Goal: Task Accomplishment & Management: Complete application form

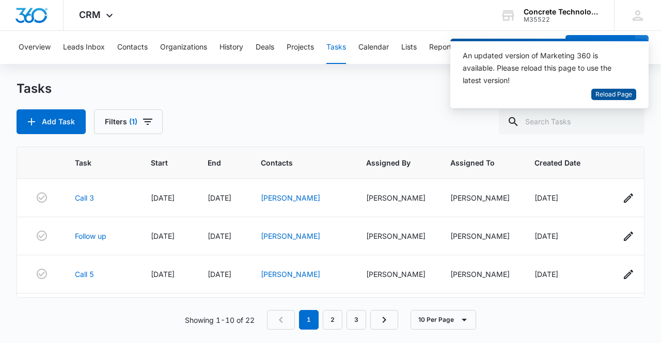
click at [609, 93] on span "Reload Page" at bounding box center [613, 95] width 37 height 10
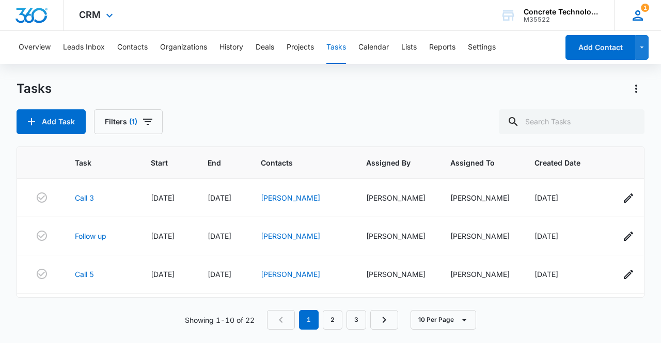
click at [643, 18] on icon at bounding box center [637, 15] width 15 height 15
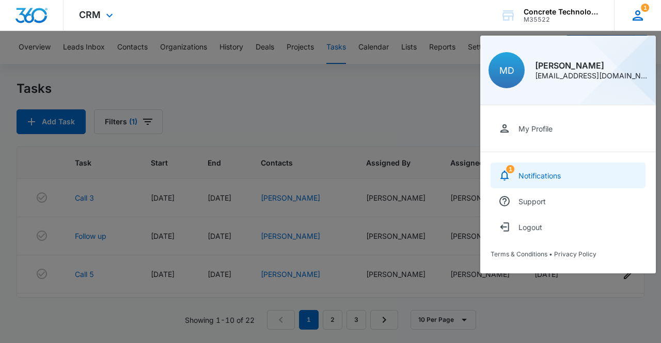
click at [541, 176] on div "Notifications" at bounding box center [539, 175] width 42 height 9
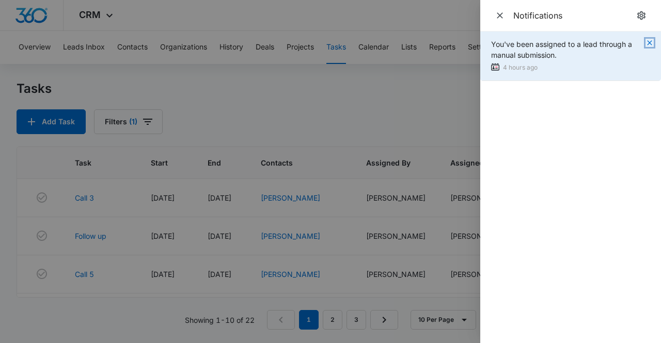
click at [648, 43] on icon "button" at bounding box center [649, 42] width 5 height 5
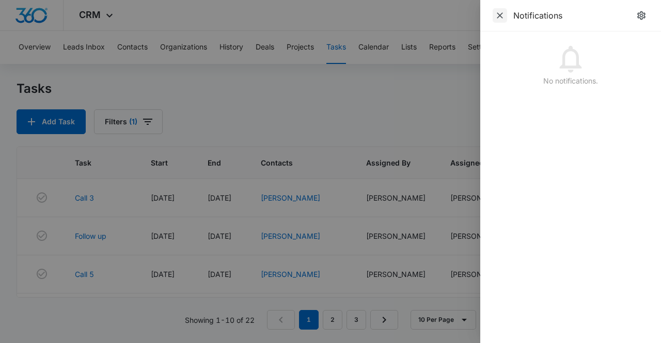
click at [502, 17] on icon "Close" at bounding box center [500, 15] width 10 height 10
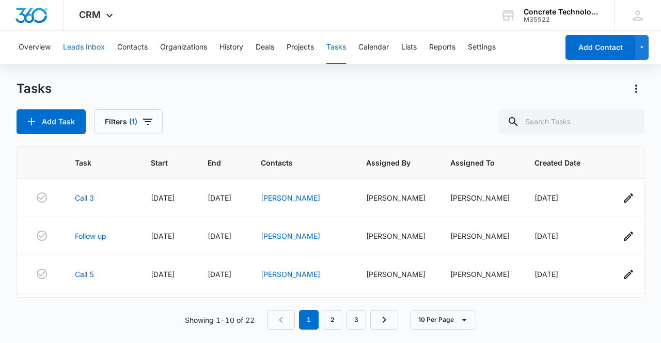
click at [79, 48] on button "Leads Inbox" at bounding box center [84, 47] width 42 height 33
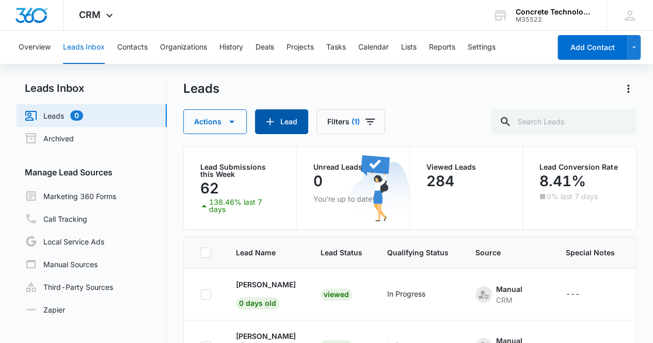
click at [278, 125] on button "Lead" at bounding box center [281, 121] width 53 height 25
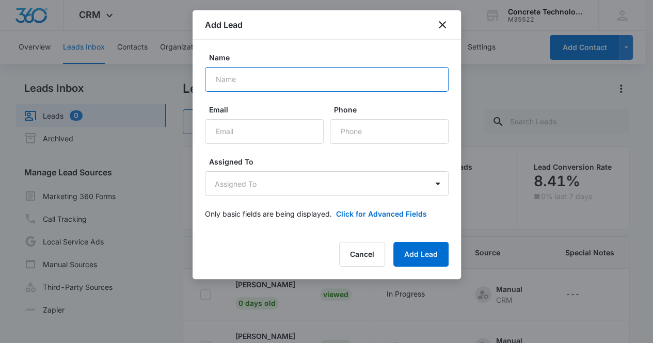
click at [258, 83] on input "Name" at bounding box center [327, 79] width 244 height 25
type input "[PERSON_NAME]"
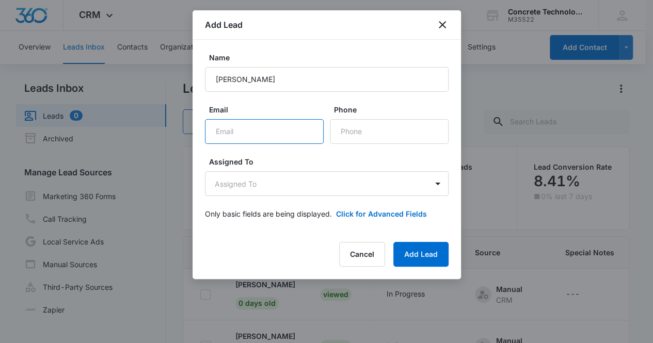
click at [280, 132] on input "Email" at bounding box center [264, 131] width 119 height 25
paste input "[EMAIL_ADDRESS][DOMAIN_NAME]"
type input "[EMAIL_ADDRESS][DOMAIN_NAME]"
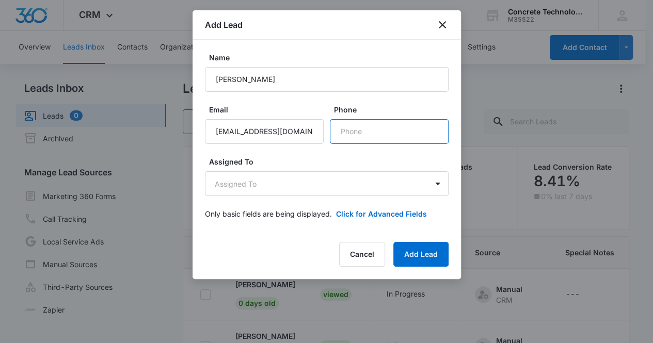
click at [362, 129] on input "Phone" at bounding box center [389, 131] width 119 height 25
paste input "[PHONE_NUMBER]"
type input "[PHONE_NUMBER]"
click at [289, 178] on body "CRM Apps Reputation Websites Forms CRM Email Social Content Ads Intelligence Fi…" at bounding box center [326, 216] width 653 height 432
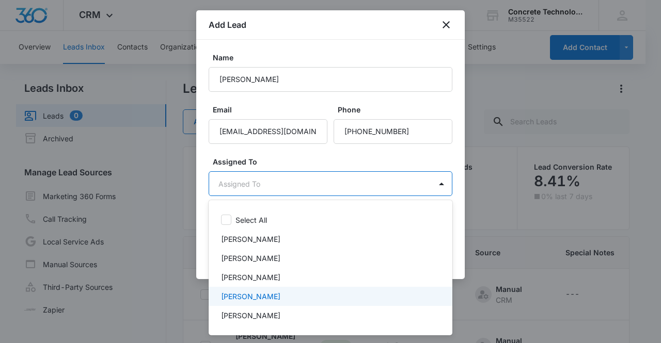
click at [264, 297] on p "[PERSON_NAME]" at bounding box center [250, 296] width 59 height 11
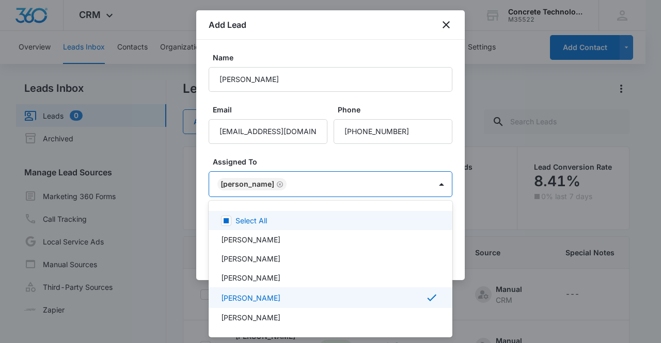
click at [246, 184] on div at bounding box center [330, 171] width 661 height 343
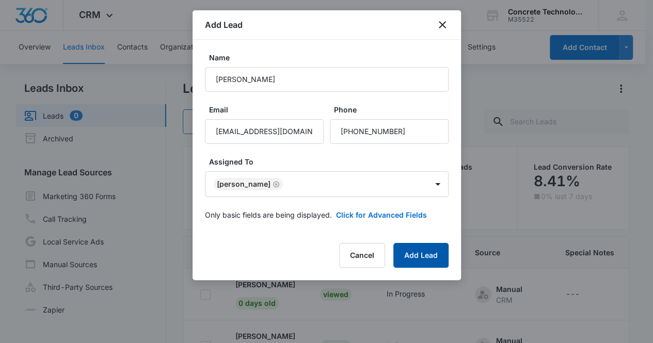
click at [427, 252] on button "Add Lead" at bounding box center [420, 255] width 55 height 25
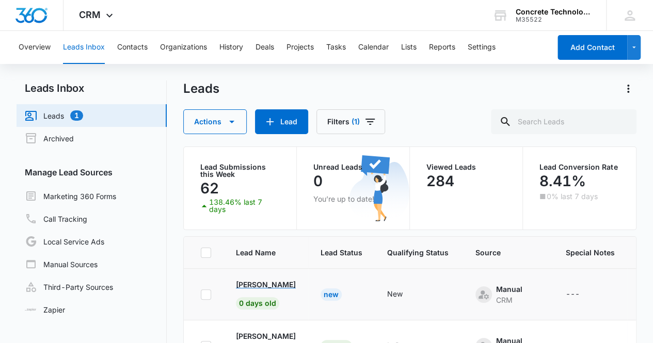
click at [264, 282] on p "[PERSON_NAME]" at bounding box center [266, 284] width 60 height 11
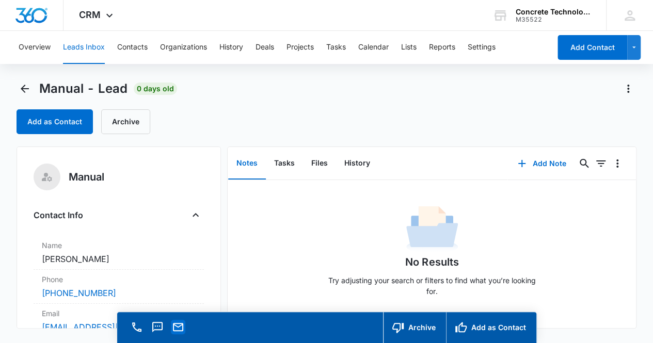
click at [180, 328] on icon "Email" at bounding box center [178, 327] width 12 height 12
click at [535, 162] on button "Add Note" at bounding box center [541, 163] width 69 height 25
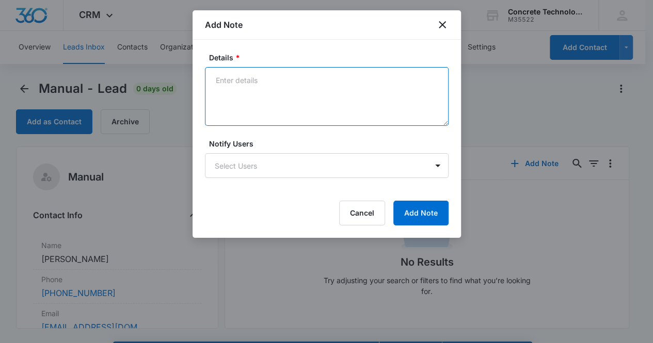
click at [222, 96] on textarea "Details *" at bounding box center [327, 96] width 244 height 59
type textarea "Voicemail, email & text"
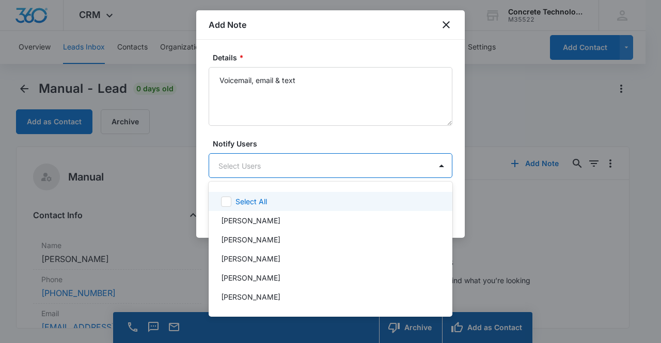
click at [279, 167] on body "CRM Apps Reputation Websites Forms CRM Email Social Content Ads Intelligence Fi…" at bounding box center [330, 171] width 661 height 343
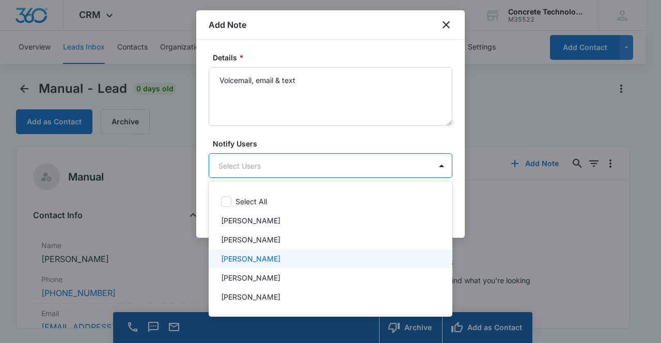
click at [275, 262] on div "[PERSON_NAME]" at bounding box center [329, 258] width 217 height 11
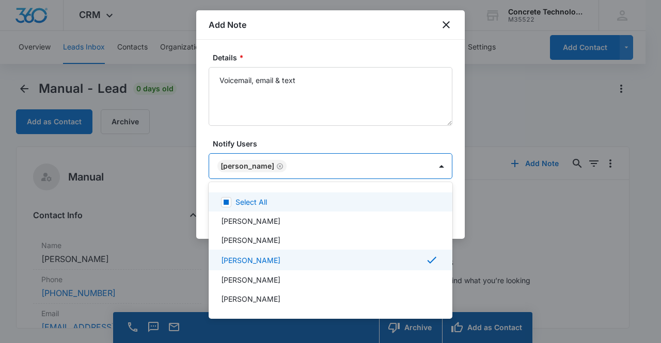
click at [246, 166] on div at bounding box center [330, 171] width 661 height 343
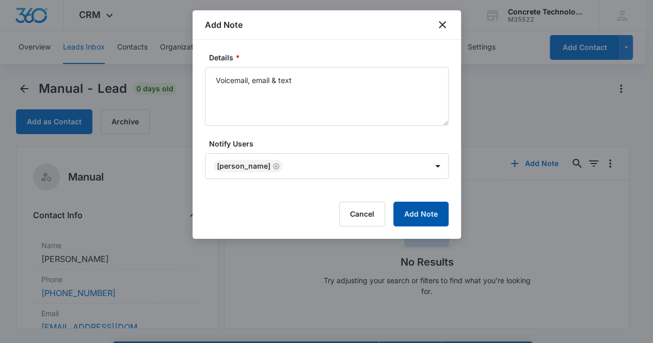
click at [416, 216] on button "Add Note" at bounding box center [420, 214] width 55 height 25
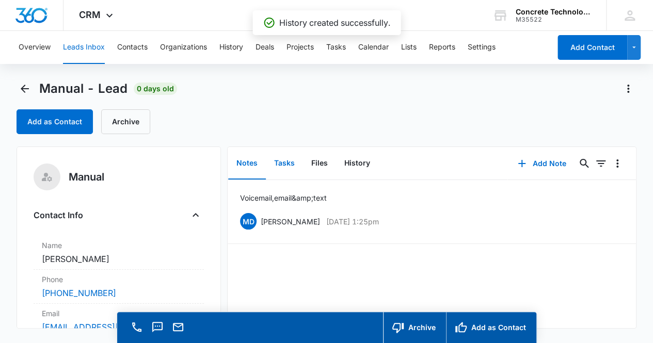
click at [281, 164] on button "Tasks" at bounding box center [284, 164] width 37 height 32
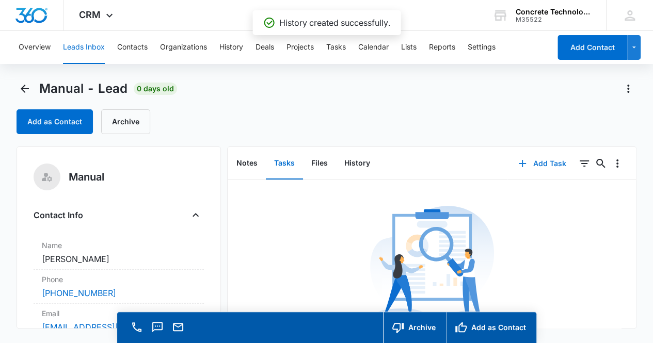
click at [543, 166] on button "Add Task" at bounding box center [542, 163] width 68 height 25
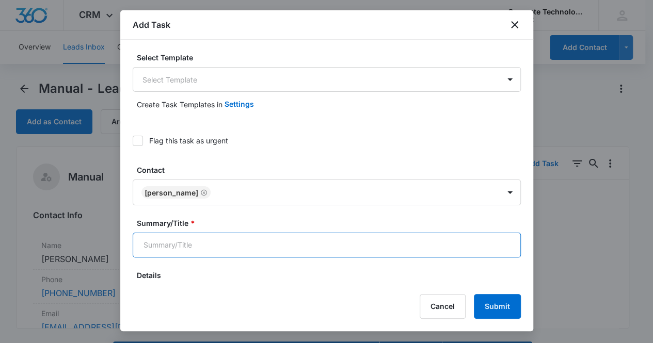
click at [200, 243] on input "Summary/Title *" at bounding box center [327, 245] width 388 height 25
type input "Call 2"
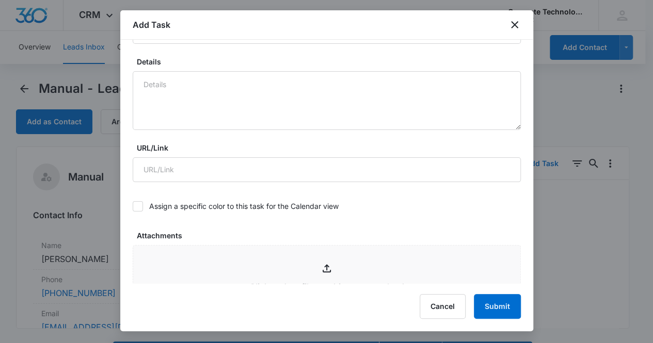
scroll to position [427, 0]
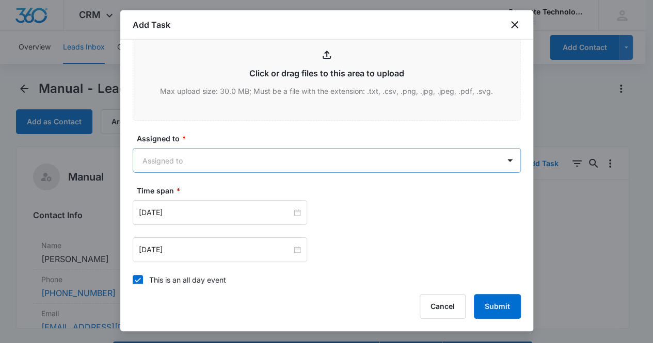
click at [193, 160] on body "CRM Apps Reputation Websites Forms CRM Email Social Content Ads Intelligence Fi…" at bounding box center [326, 186] width 653 height 373
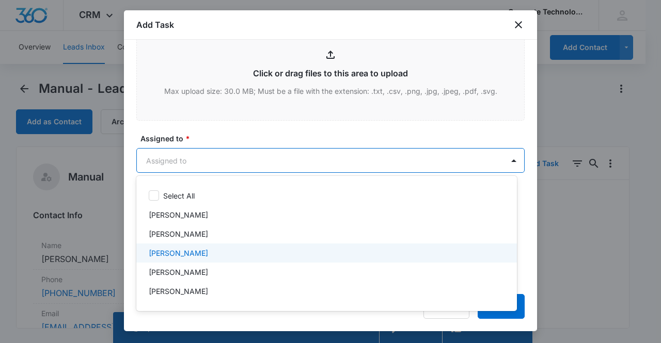
click at [187, 251] on p "[PERSON_NAME]" at bounding box center [178, 253] width 59 height 11
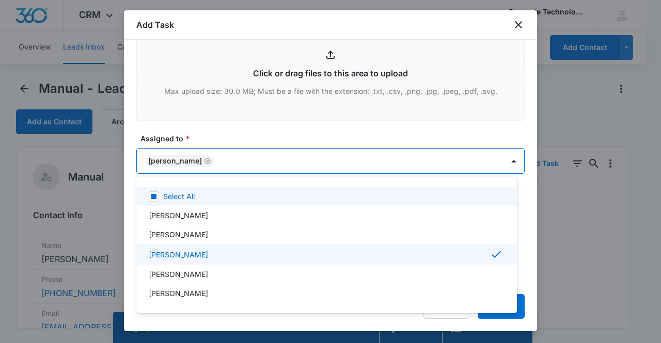
click at [167, 159] on div at bounding box center [330, 171] width 661 height 343
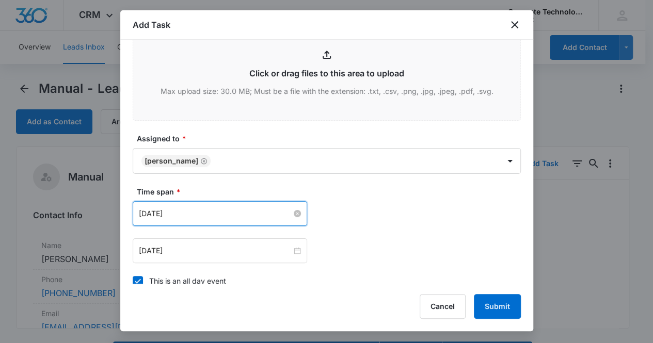
click at [218, 217] on input "[DATE]" at bounding box center [215, 213] width 153 height 11
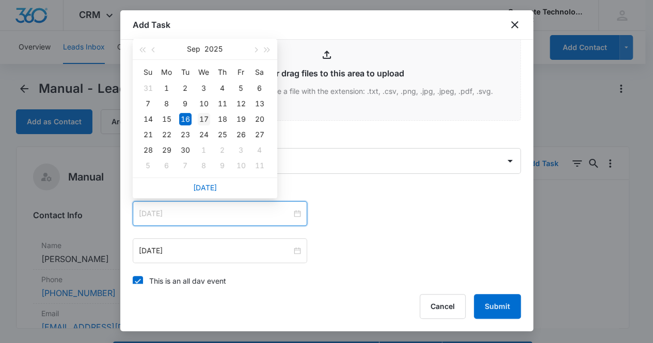
type input "[DATE]"
click at [200, 117] on div "17" at bounding box center [204, 119] width 12 height 12
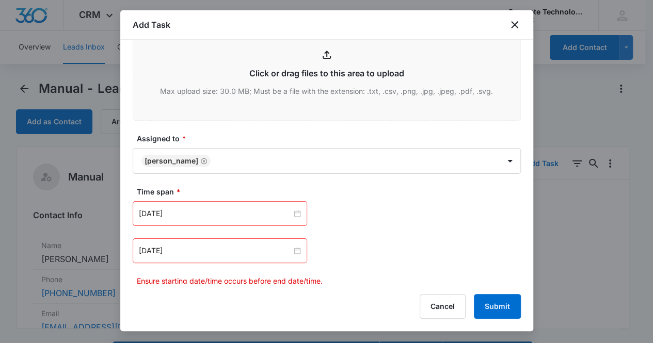
click at [226, 257] on div "[DATE]" at bounding box center [220, 251] width 174 height 25
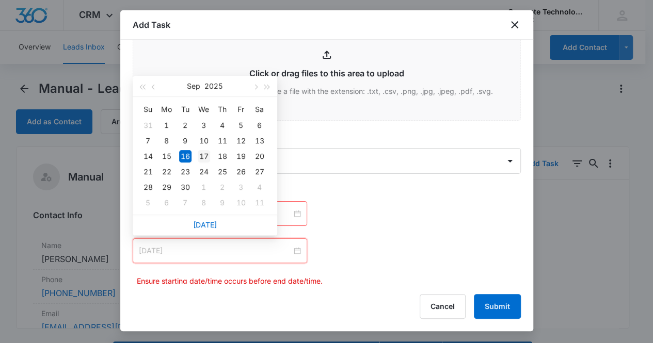
type input "[DATE]"
click at [208, 156] on div "17" at bounding box center [204, 156] width 12 height 12
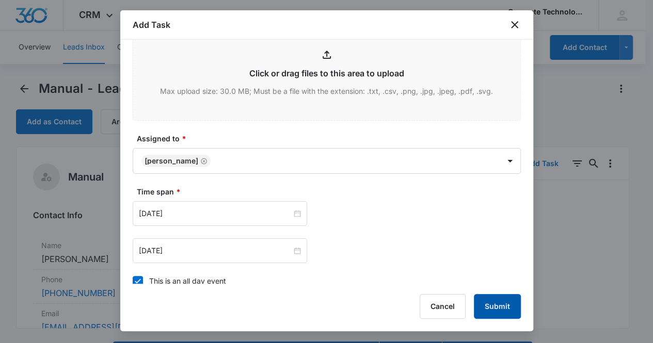
click at [496, 305] on button "Submit" at bounding box center [497, 306] width 47 height 25
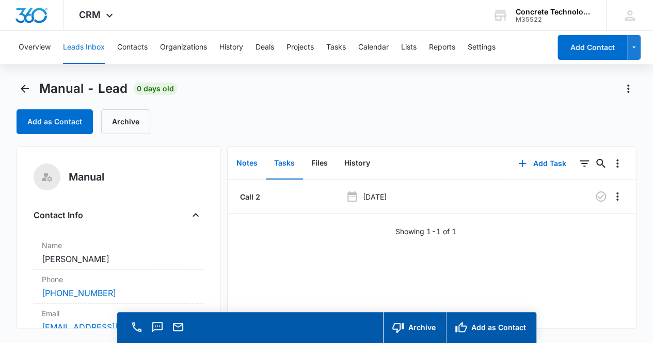
click at [245, 162] on button "Notes" at bounding box center [247, 164] width 38 height 32
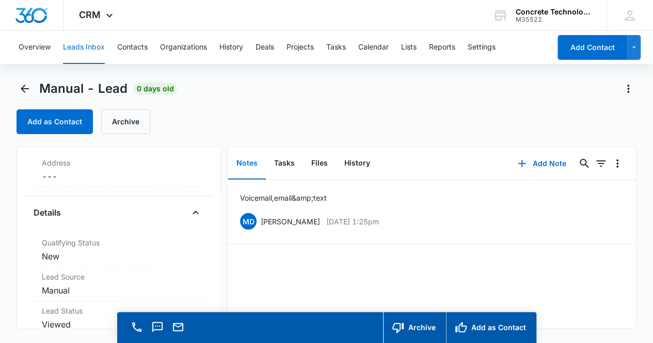
scroll to position [250, 0]
click at [94, 219] on dd "Cancel Save Changes New" at bounding box center [119, 225] width 154 height 12
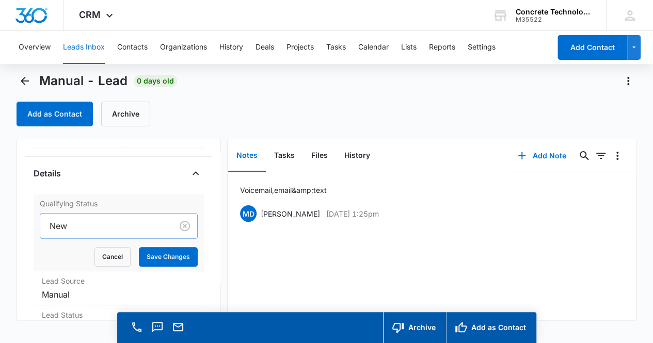
click at [129, 233] on div "New" at bounding box center [106, 226] width 133 height 25
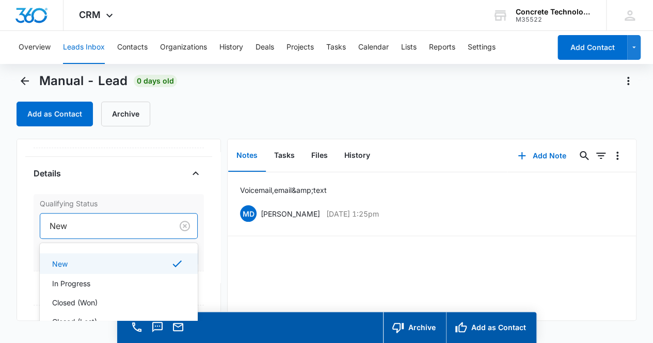
scroll to position [8, 0]
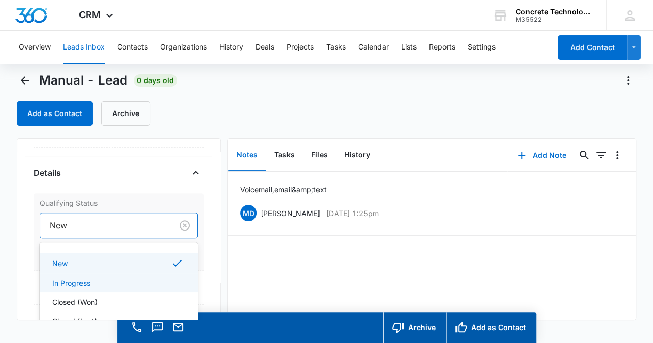
click at [104, 282] on div "In Progress" at bounding box center [118, 283] width 132 height 11
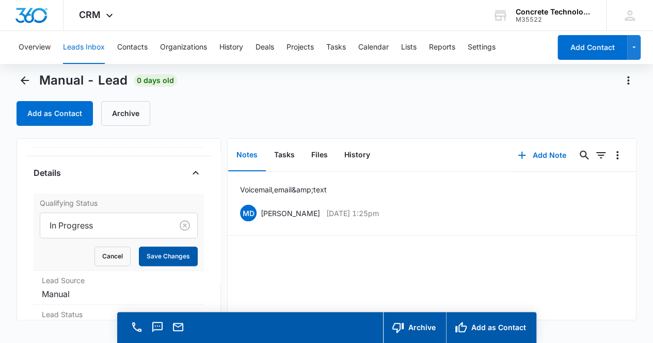
click at [155, 251] on button "Save Changes" at bounding box center [168, 257] width 59 height 20
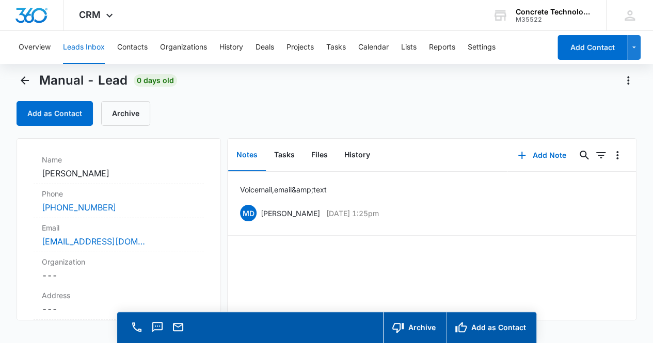
scroll to position [0, 0]
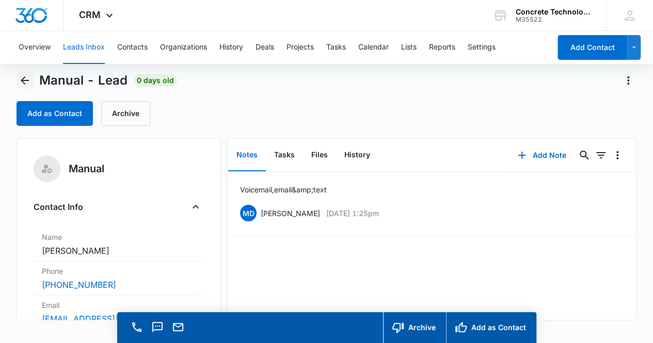
click at [23, 77] on icon "Back" at bounding box center [25, 80] width 8 height 8
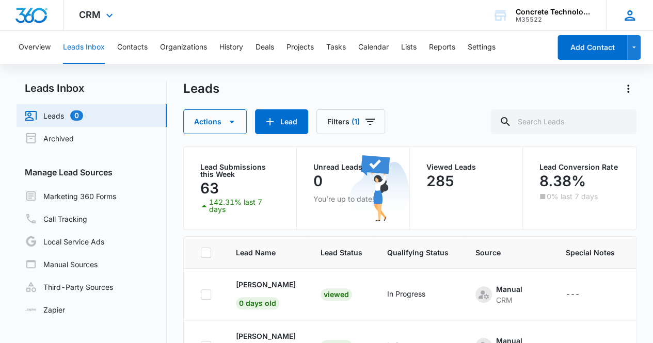
click at [630, 18] on icon at bounding box center [630, 15] width 10 height 10
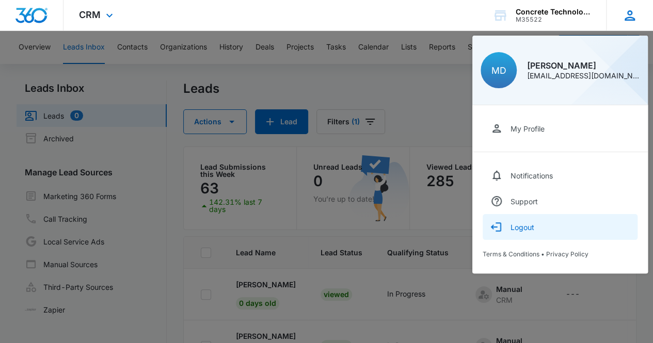
click at [532, 229] on div "Logout" at bounding box center [523, 227] width 24 height 9
